Goal: Information Seeking & Learning: Learn about a topic

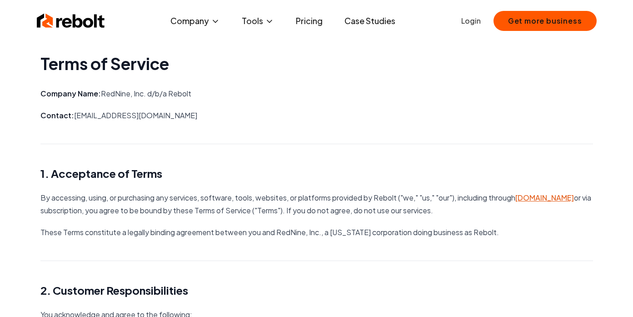
click at [80, 22] on img at bounding box center [71, 21] width 68 height 18
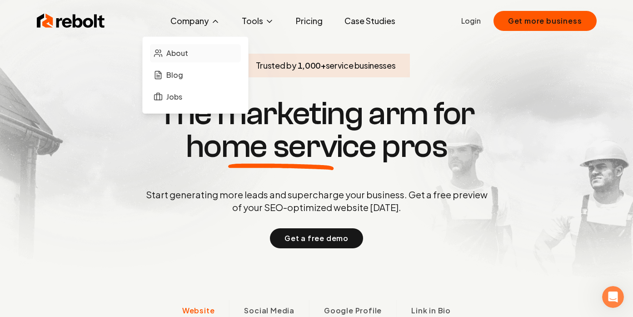
click at [172, 53] on span "About" at bounding box center [177, 53] width 22 height 11
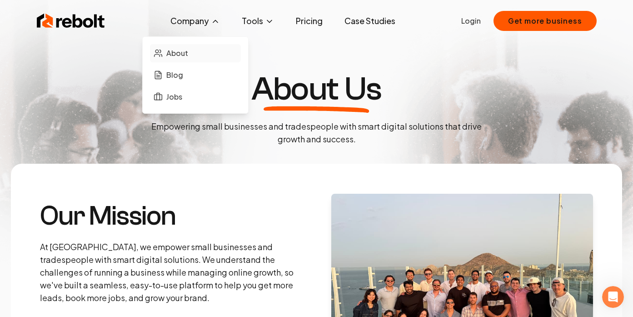
click at [184, 51] on span "About" at bounding box center [177, 53] width 22 height 11
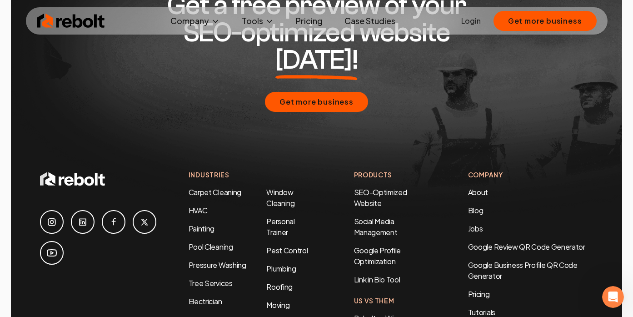
scroll to position [2836, 0]
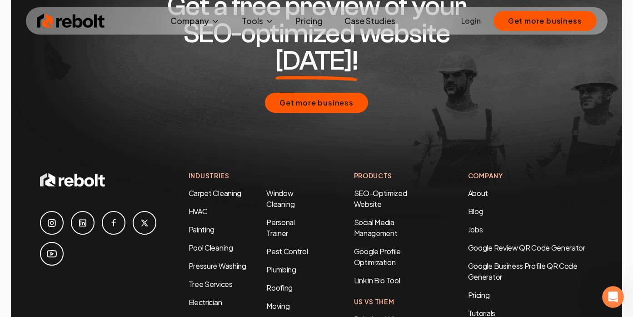
click at [84, 219] on icon at bounding box center [82, 222] width 7 height 7
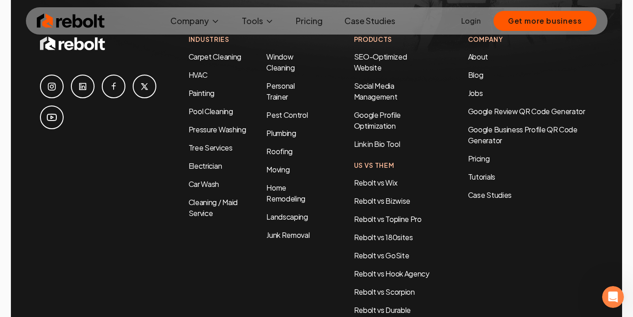
scroll to position [2972, 0]
click at [616, 291] on div "Open Intercom Messenger" at bounding box center [611, 295] width 30 height 30
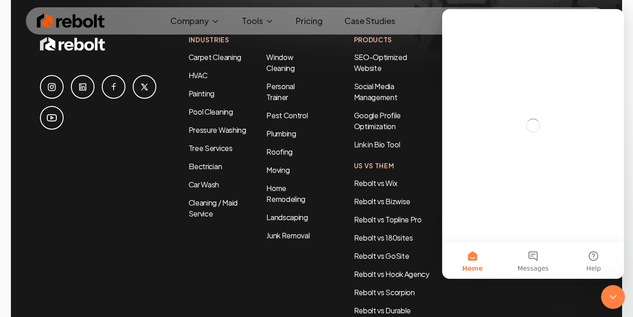
scroll to position [0, 0]
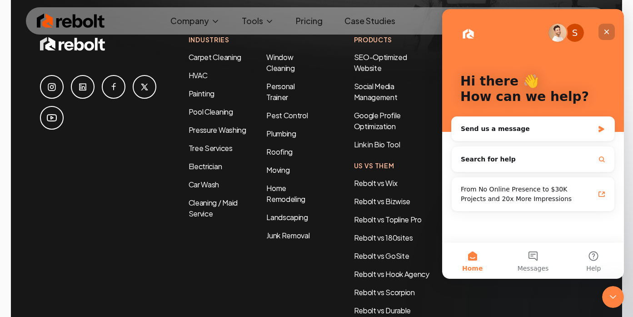
click at [606, 30] on icon "Close" at bounding box center [606, 31] width 7 height 7
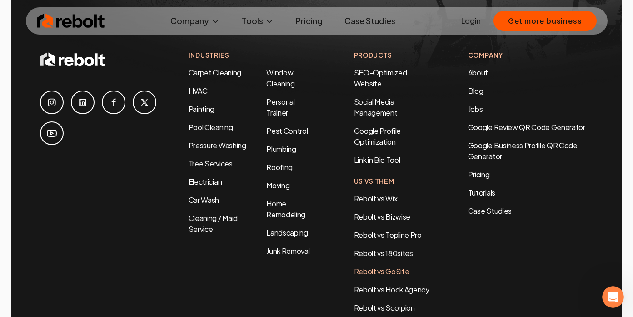
scroll to position [2943, 0]
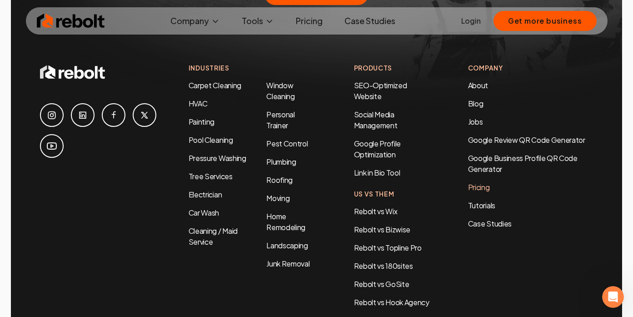
click at [475, 182] on link "Pricing" at bounding box center [530, 187] width 125 height 11
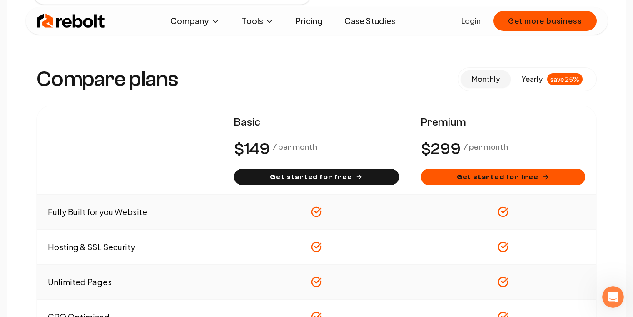
scroll to position [666, 0]
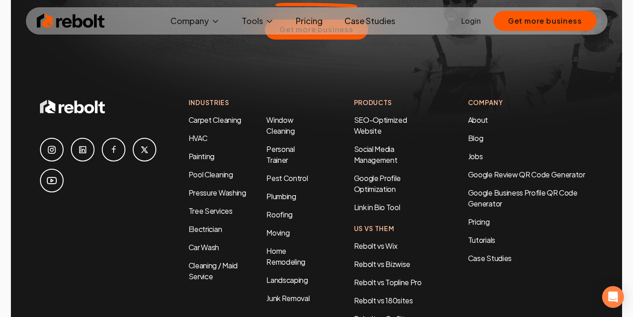
scroll to position [4300, 0]
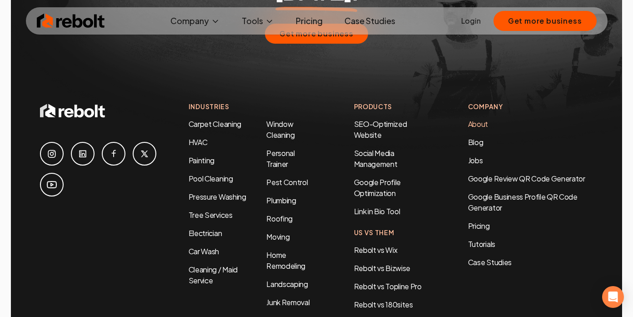
click at [477, 119] on link "About" at bounding box center [478, 124] width 20 height 10
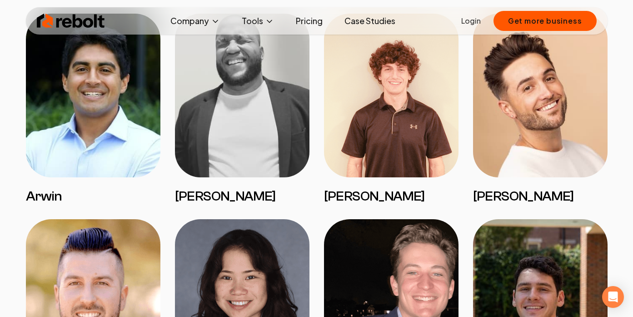
scroll to position [783, 0]
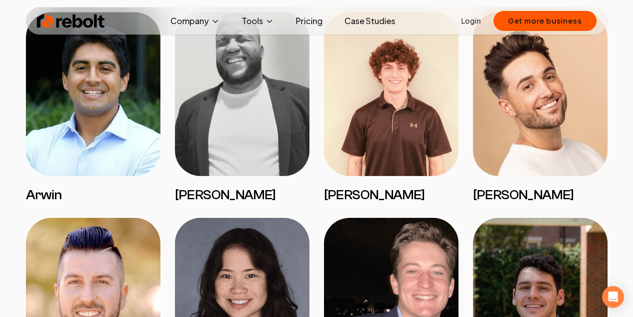
click at [63, 194] on h3 "Arwin" at bounding box center [93, 195] width 134 height 16
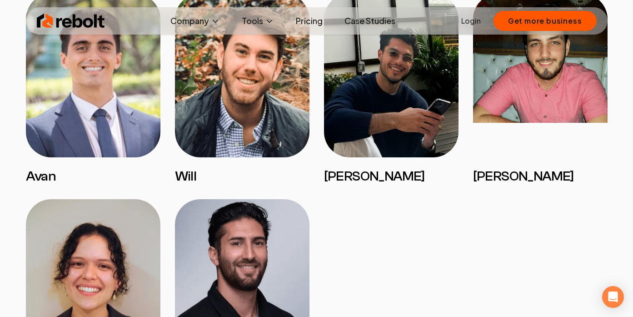
scroll to position [1620, 0]
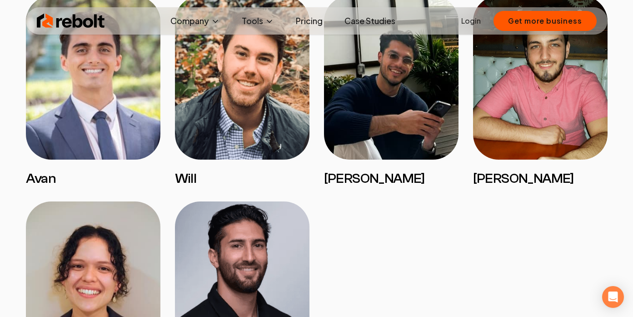
click at [226, 136] on img at bounding box center [242, 78] width 134 height 164
click at [192, 182] on h3 "Will" at bounding box center [242, 178] width 134 height 16
click at [202, 78] on img at bounding box center [242, 78] width 134 height 164
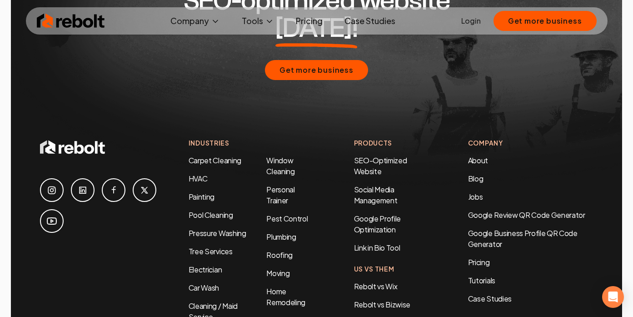
scroll to position [3013, 0]
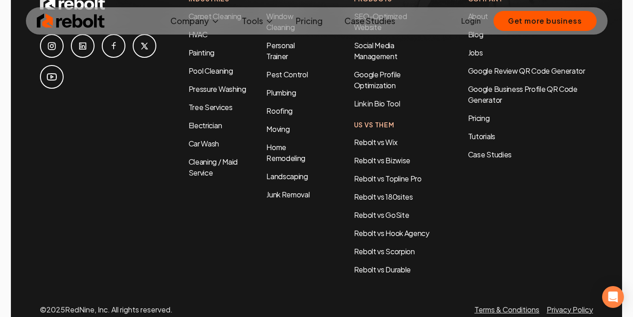
click at [88, 21] on img at bounding box center [71, 21] width 68 height 18
